Goal: Task Accomplishment & Management: Complete application form

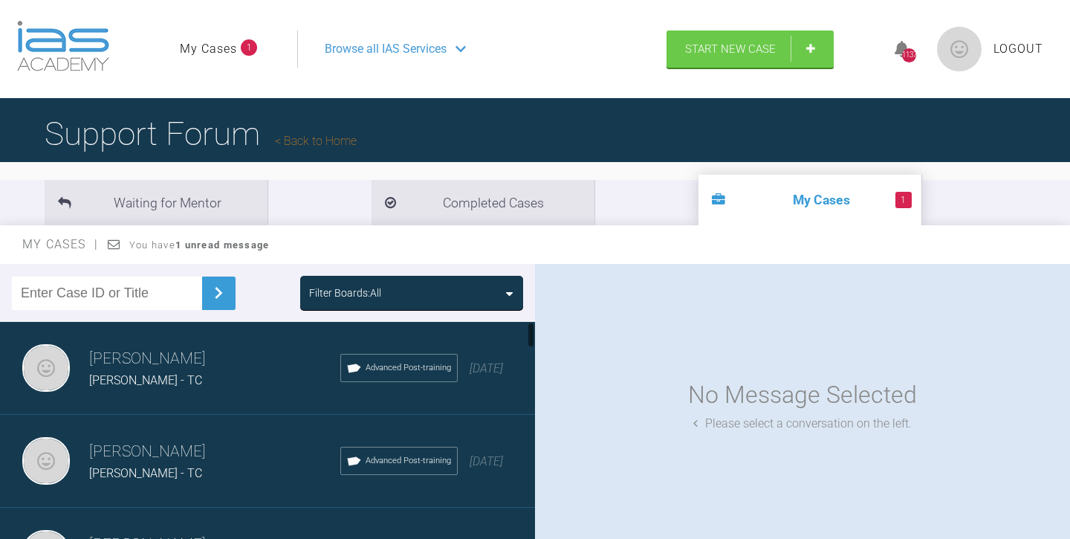
click at [163, 389] on div "[PERSON_NAME] [PERSON_NAME] - TC Advanced Post-training [DATE]" at bounding box center [267, 368] width 535 height 93
click at [165, 358] on h3 "[PERSON_NAME]" at bounding box center [214, 358] width 251 height 25
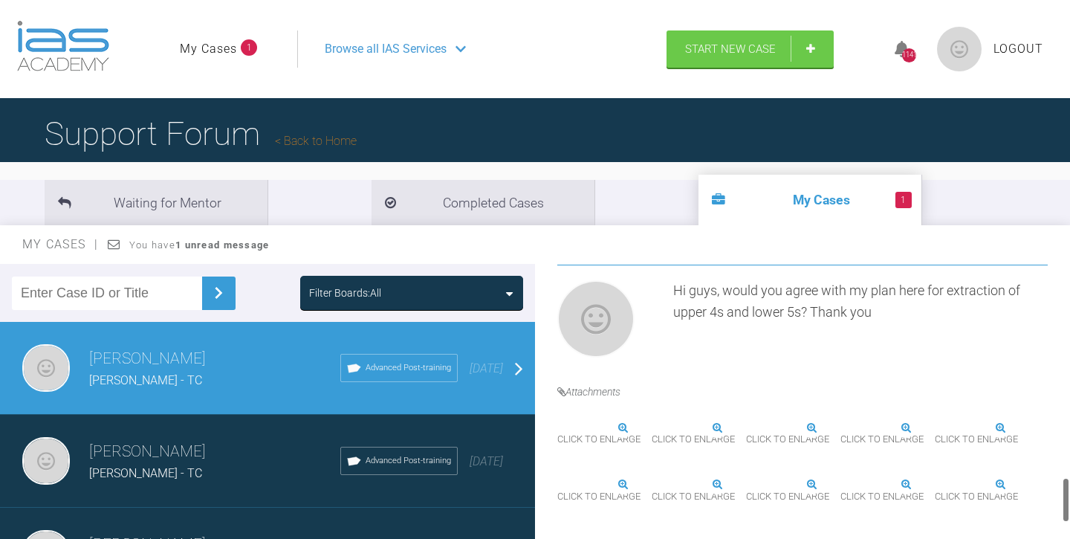
scroll to position [1327, 0]
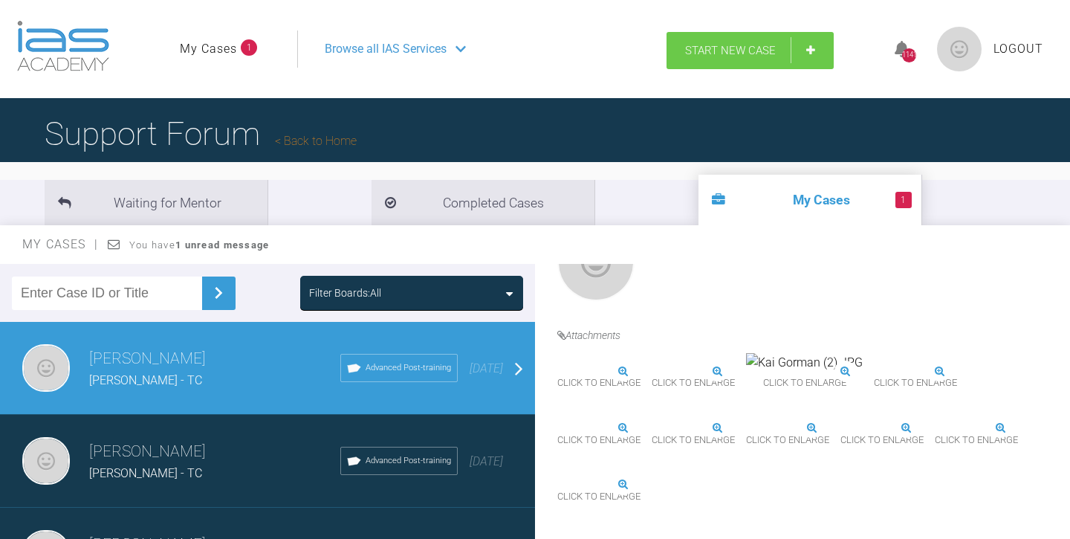
click at [715, 48] on span "Start New Case" at bounding box center [730, 50] width 91 height 13
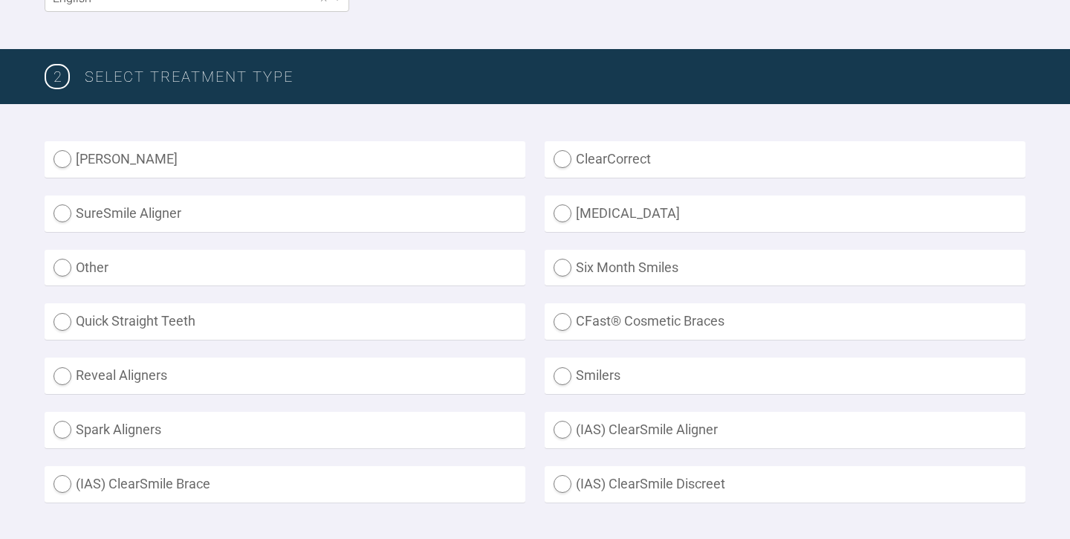
scroll to position [346, 0]
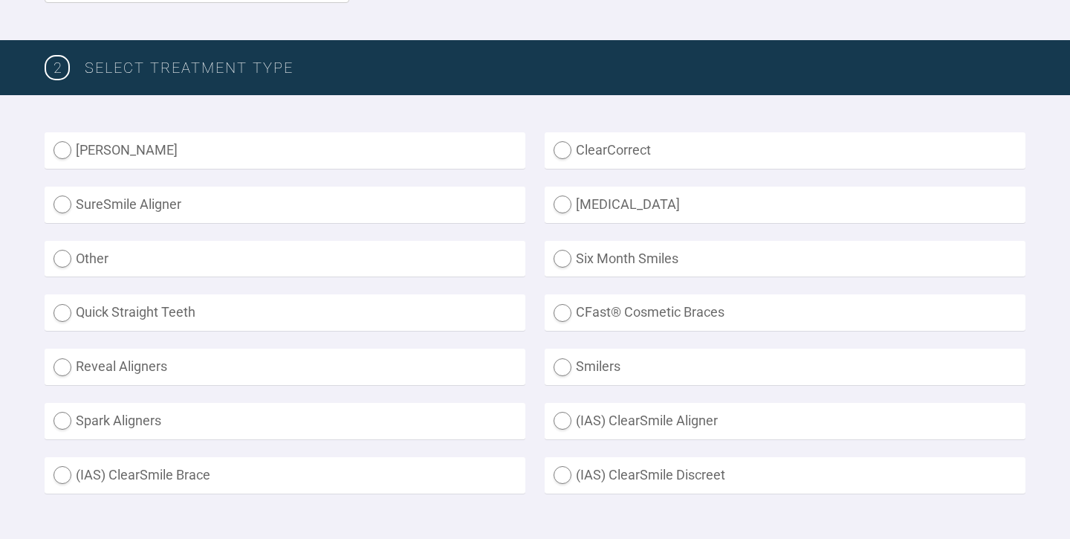
click at [404, 253] on label "Other" at bounding box center [285, 259] width 481 height 36
radio input "true"
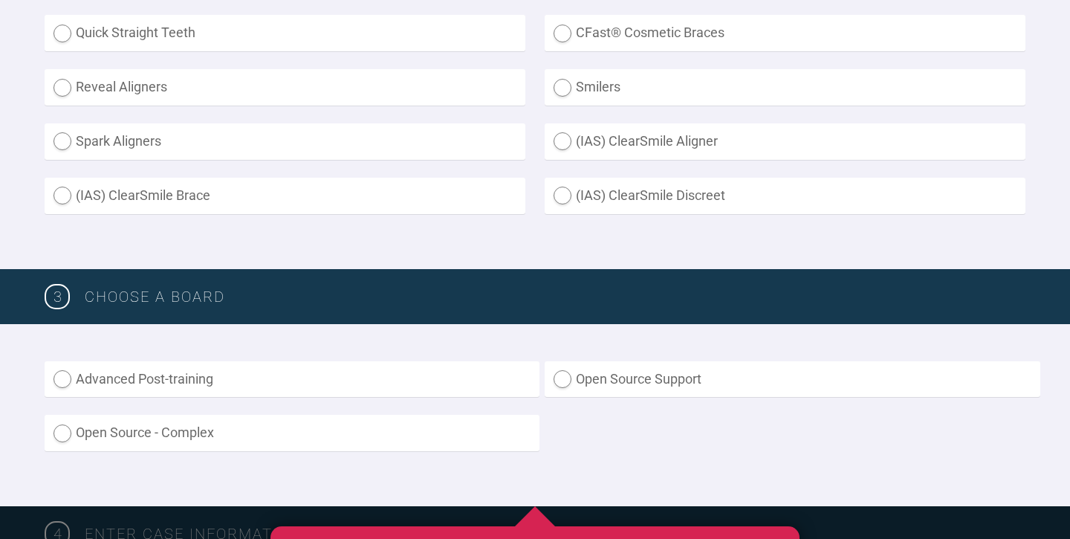
scroll to position [812, 0]
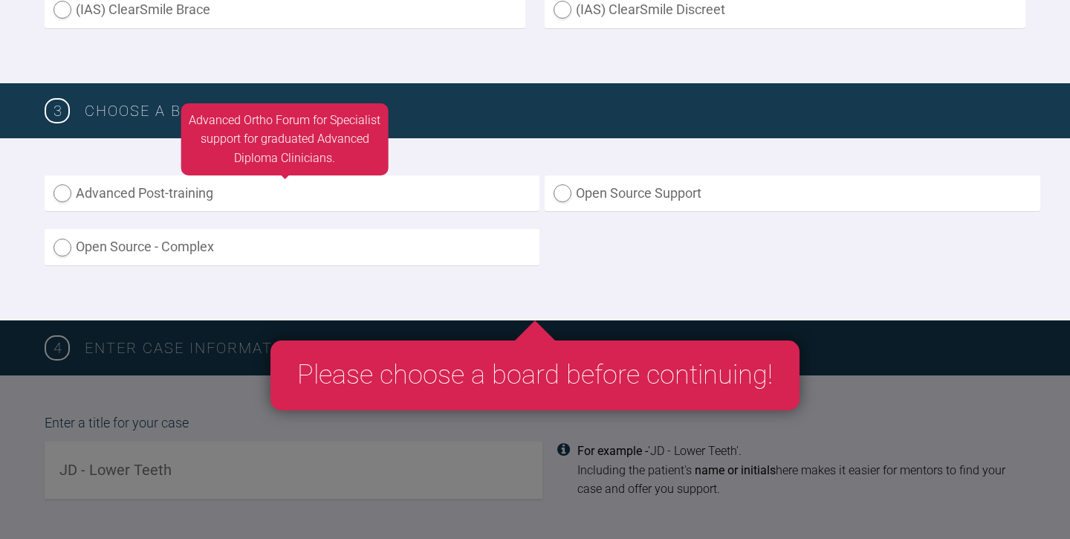
click at [424, 187] on label "Advanced Post-training" at bounding box center [292, 193] width 495 height 36
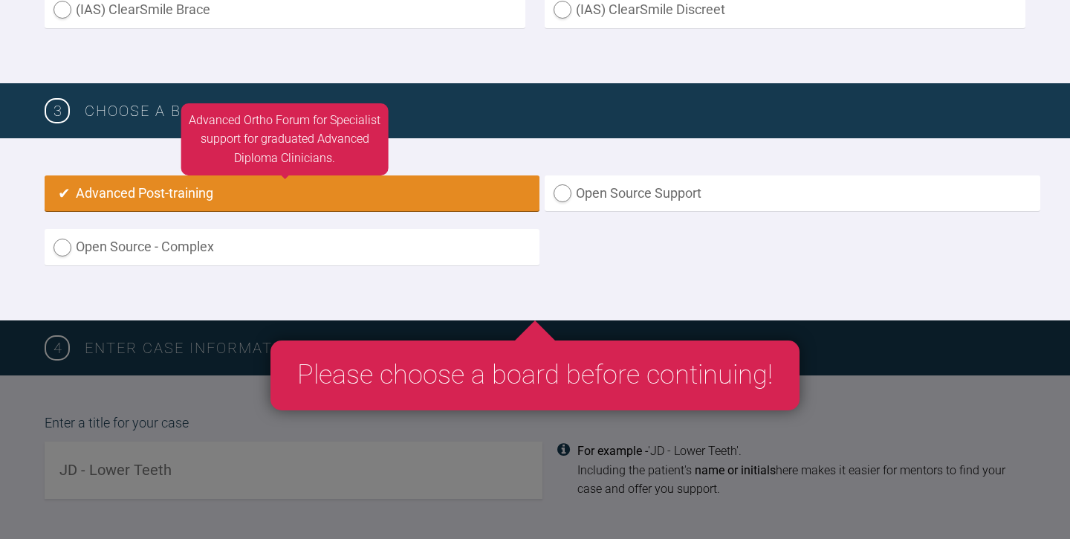
radio input "true"
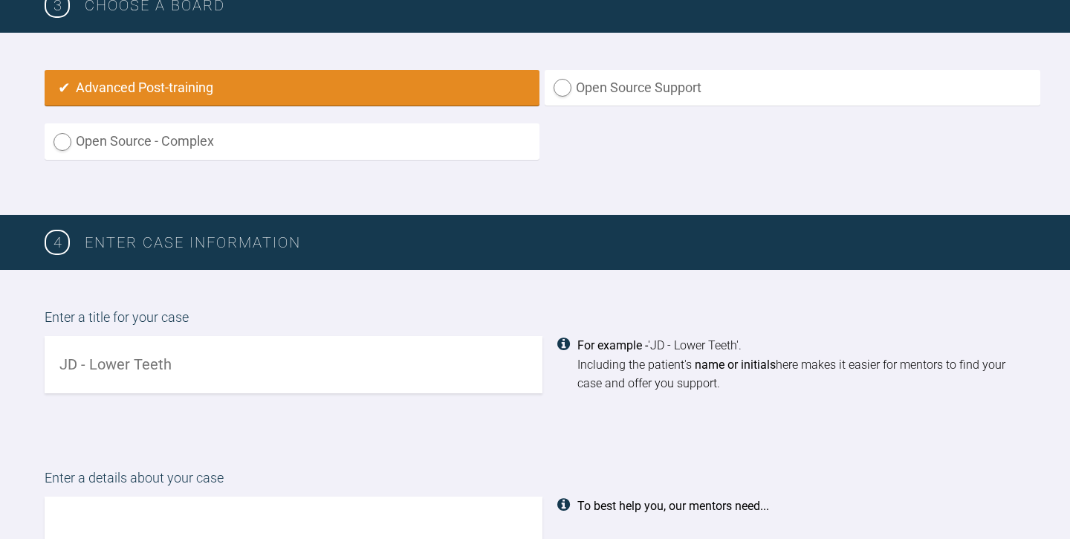
scroll to position [998, 0]
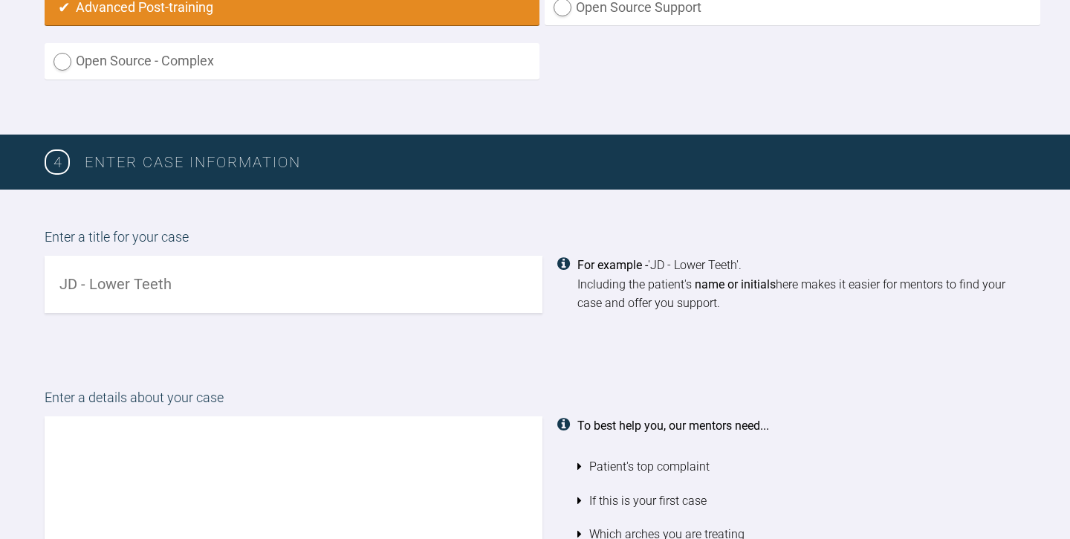
click at [138, 276] on input "text" at bounding box center [294, 284] width 498 height 57
type input "Shauna Kilgannon - TC"
click at [64, 418] on textarea at bounding box center [294, 500] width 498 height 169
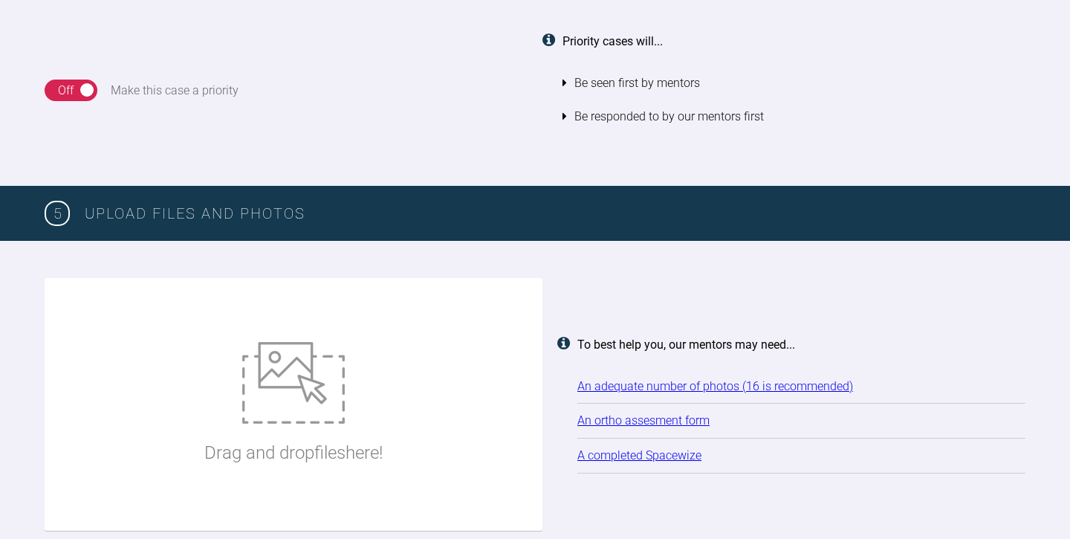
scroll to position [1726, 0]
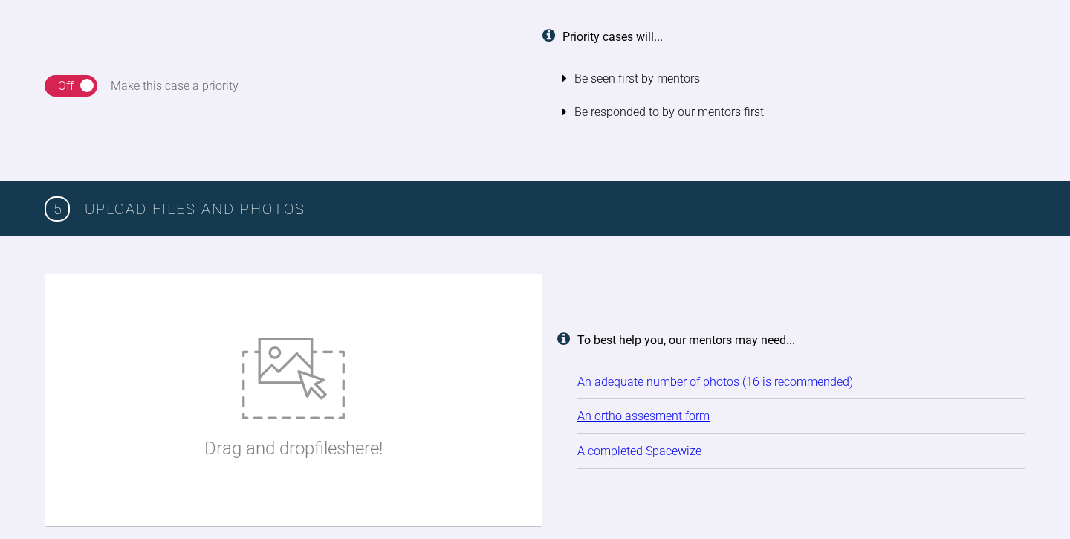
type textarea "Hi guys, I would appreciate your opinion here please. Do you think extraction o…"
click at [268, 361] on img at bounding box center [293, 378] width 103 height 82
type input "C:\fakepath\Shauna May Kilgannon (2).JPG"
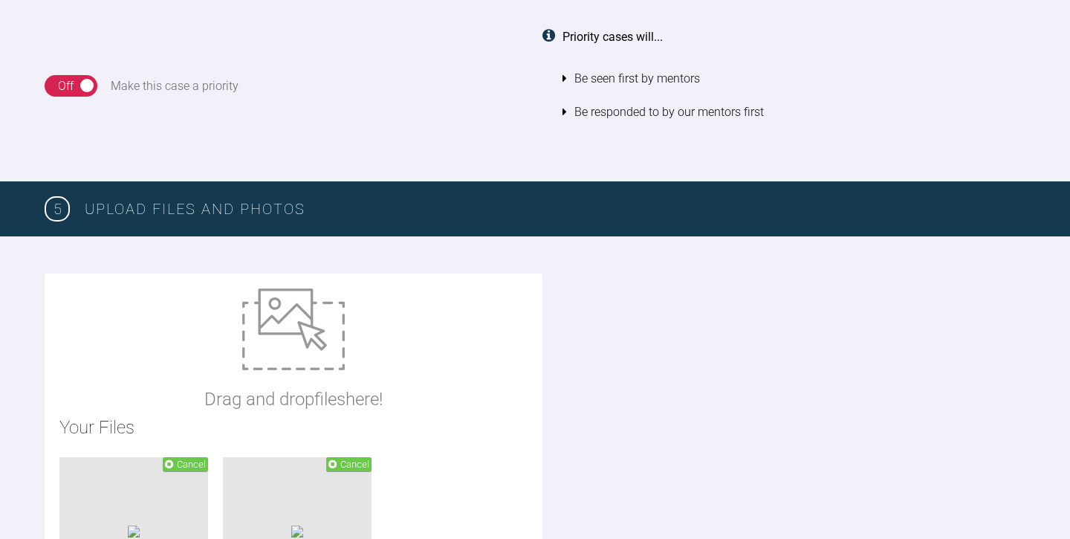
click at [347, 343] on div "Drag and drop files here!" at bounding box center [293, 350] width 178 height 125
type input "C:\fakepath\Shauna Kilgannon ORTHODONTIC ASSESSMENT.docx"
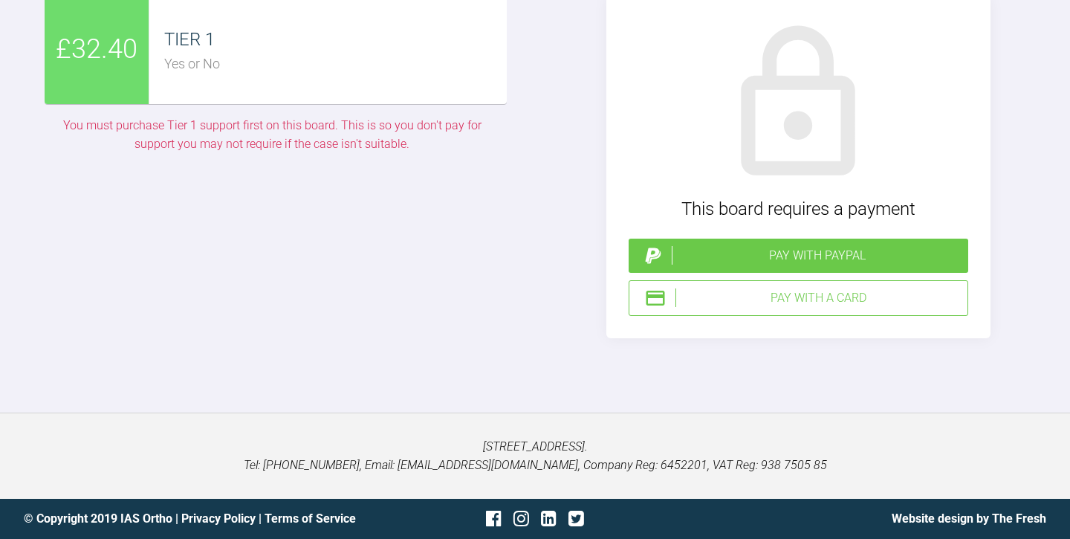
scroll to position [3708, 0]
click at [734, 308] on div "Pay with a Card" at bounding box center [819, 297] width 286 height 19
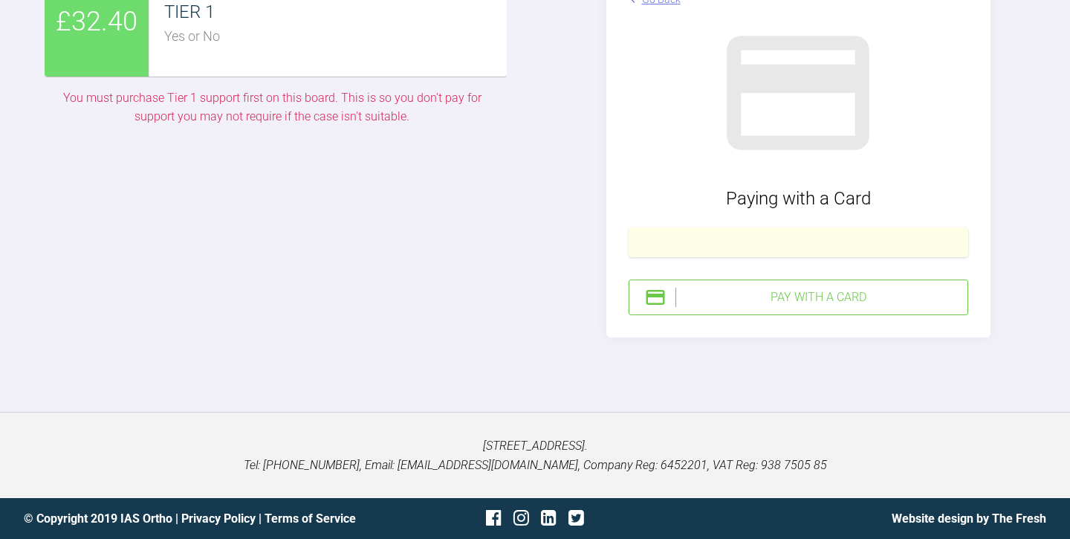
click at [804, 307] on div "Pay with a Card" at bounding box center [819, 297] width 286 height 19
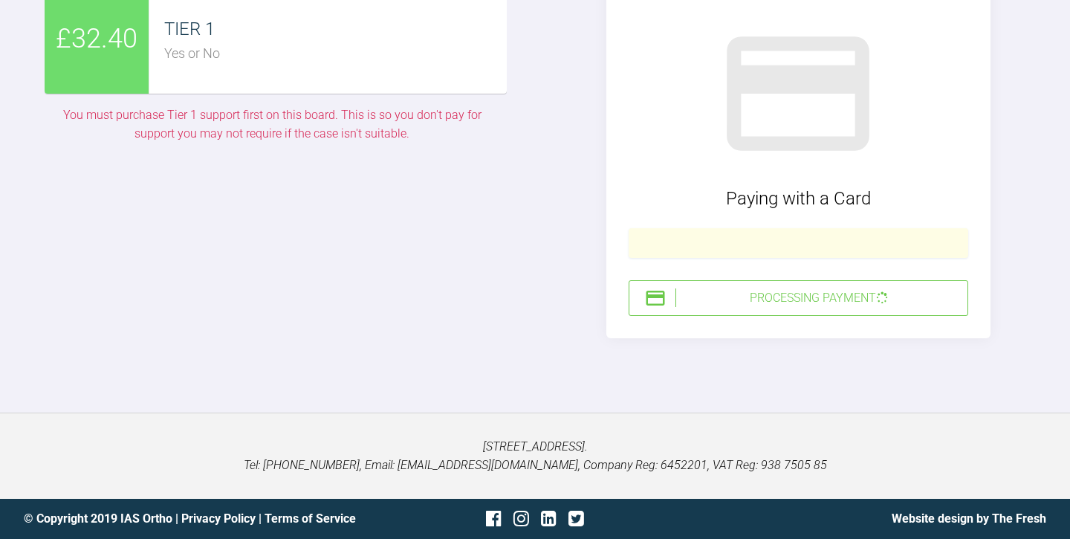
scroll to position [153, 0]
